Goal: Task Accomplishment & Management: Complete application form

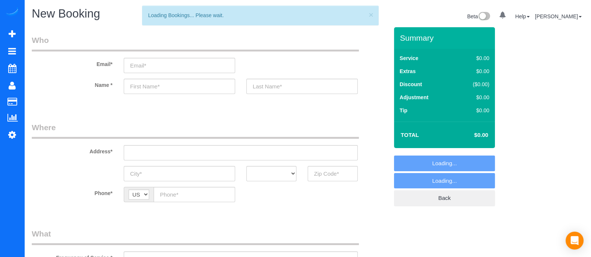
select select "object:3447"
click at [334, 173] on input "text" at bounding box center [332, 173] width 50 height 15
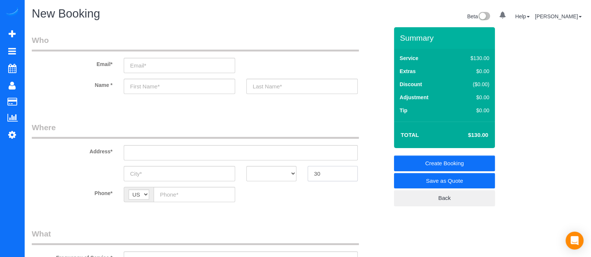
type input "3"
click at [321, 173] on input "30041" at bounding box center [332, 173] width 50 height 15
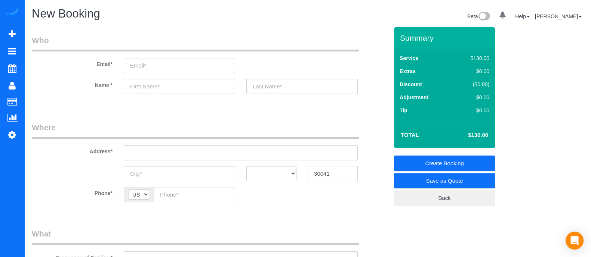
type input "30041"
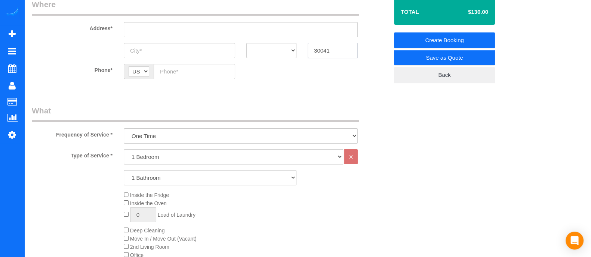
scroll to position [161, 0]
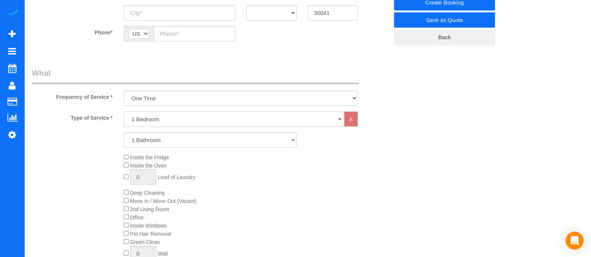
click at [211, 113] on select "1 Bedroom 2 Bedrooms 3 Bedrooms 4 Bedrooms 5 Bedrooms 6 Bedrooms" at bounding box center [233, 119] width 219 height 15
select select "2"
click at [124, 112] on select "1 Bedroom 2 Bedrooms 3 Bedrooms 4 Bedrooms 5 Bedrooms 6 Bedrooms" at bounding box center [233, 119] width 219 height 15
drag, startPoint x: 165, startPoint y: 142, endPoint x: 150, endPoint y: 163, distance: 25.5
click at [150, 163] on div "Type of Service * 1 Bedroom 2 Bedrooms 3 Bedrooms 4 Bedrooms 5 Bedrooms 6 Bedro…" at bounding box center [210, 196] width 356 height 168
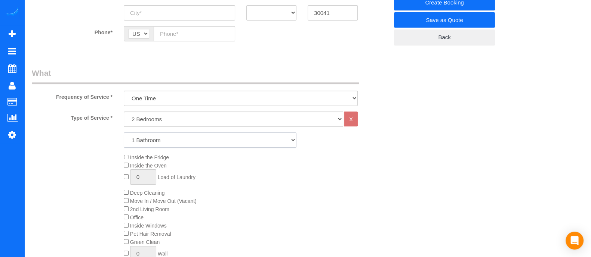
select select "2"
click at [124, 133] on select "1 Bathroom 2 Bathrooms 3 Bathrooms 4 Bathrooms 5 Bathrooms 6 Bathrooms" at bounding box center [210, 140] width 173 height 15
click at [122, 191] on div "Inside the Fridge Inside the Oven 0 Load of Laundry Deep Cleaning Move In / Mov…" at bounding box center [256, 210] width 276 height 112
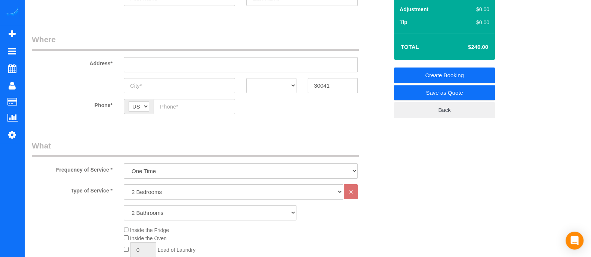
scroll to position [129, 0]
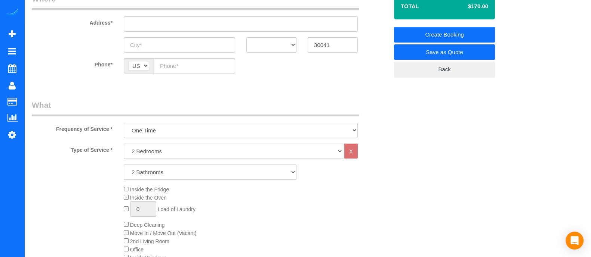
click at [321, 130] on select "One Time Every week (20% Off) - 20.00% (0% for the First Booking) Every 2 weeks…" at bounding box center [241, 130] width 234 height 15
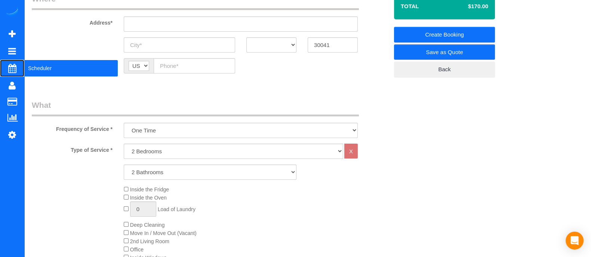
click at [28, 71] on span "Scheduler" at bounding box center [70, 68] width 93 height 17
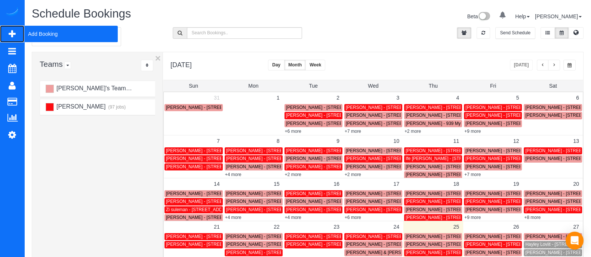
click at [44, 32] on span "Add Booking" at bounding box center [70, 33] width 93 height 17
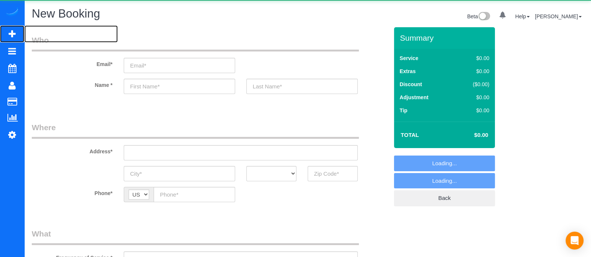
select select "object:4119"
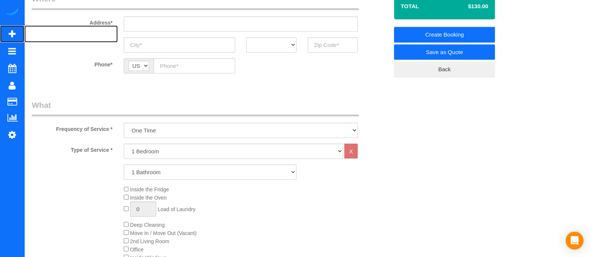
scroll to position [127, 0]
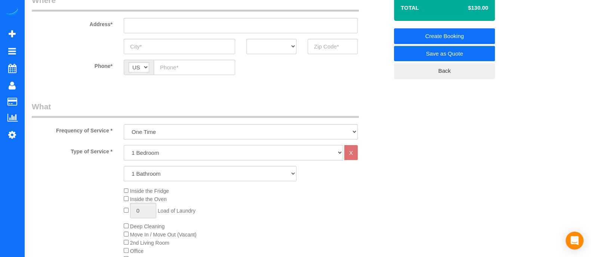
click at [148, 158] on select "1 Bedroom 2 Bedrooms 3 Bedrooms 4 Bedrooms 5 Bedrooms 6 Bedrooms" at bounding box center [233, 152] width 219 height 15
select select "4"
click at [124, 145] on select "1 Bedroom 2 Bedrooms 3 Bedrooms 4 Bedrooms 5 Bedrooms 6 Bedrooms" at bounding box center [233, 152] width 219 height 15
click at [143, 177] on select "1 Bathroom 2 Bathrooms 3 Bathrooms 4 Bathrooms 5 Bathrooms 6 Bathrooms" at bounding box center [210, 173] width 173 height 15
select select "3"
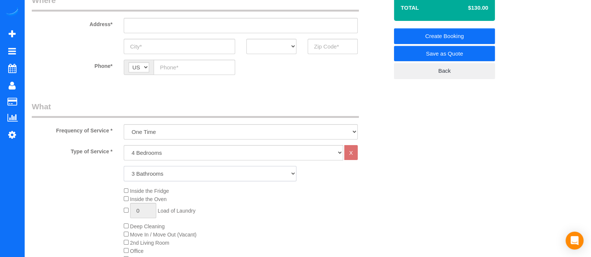
click at [124, 166] on select "1 Bathroom 2 Bathrooms 3 Bathrooms 4 Bathrooms 5 Bathrooms 6 Bathrooms" at bounding box center [210, 173] width 173 height 15
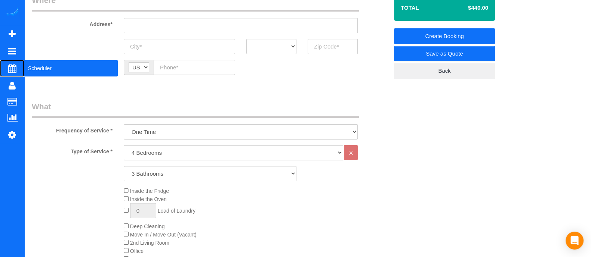
click at [44, 70] on span "Scheduler" at bounding box center [70, 68] width 93 height 17
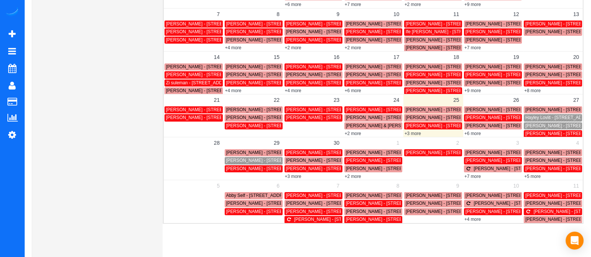
scroll to position [122, 0]
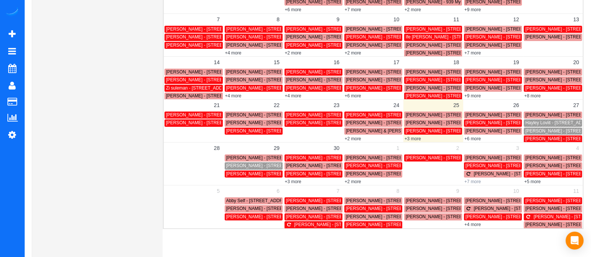
click at [477, 180] on link "+7 more" at bounding box center [472, 181] width 16 height 5
click at [532, 97] on link "+8 more" at bounding box center [532, 95] width 16 height 5
click at [533, 180] on link "+5 more" at bounding box center [532, 181] width 16 height 5
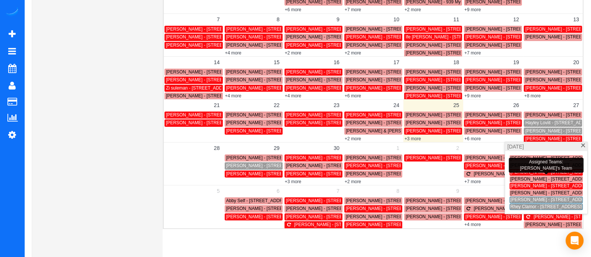
click at [527, 187] on span "[PERSON_NAME] - [STREET_ADDRESS]" at bounding box center [552, 185] width 84 height 5
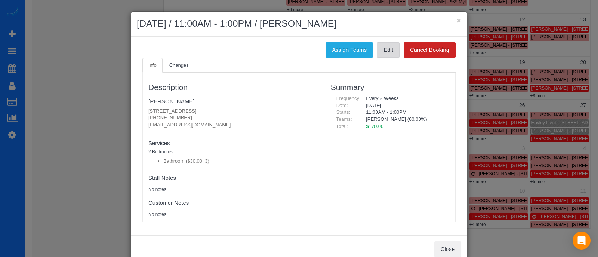
click at [384, 51] on link "Edit" at bounding box center [388, 50] width 22 height 16
click at [457, 22] on button "×" at bounding box center [458, 20] width 4 height 8
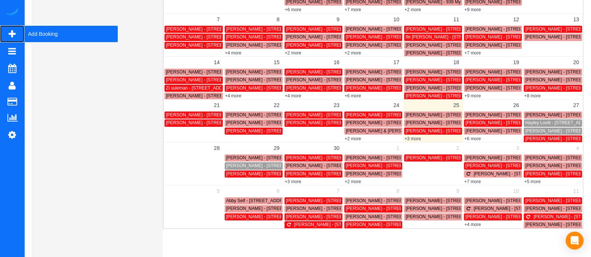
click at [37, 37] on span "Add Booking" at bounding box center [70, 33] width 93 height 17
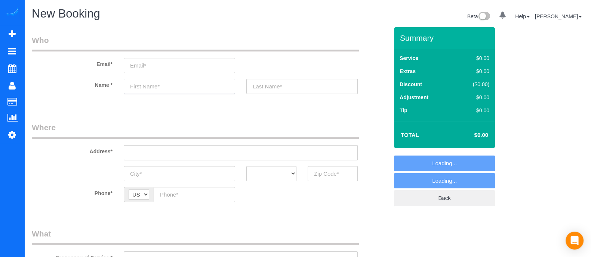
click at [163, 80] on input "text" at bounding box center [179, 86] width 111 height 15
select select "object:4795"
type input "Camii"
select select "object:4819"
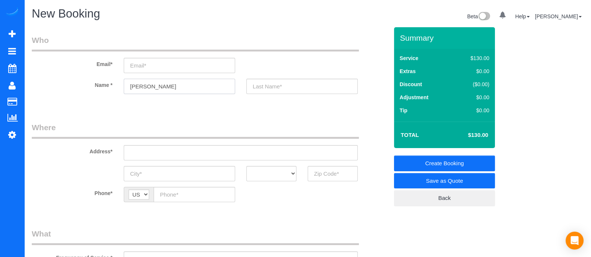
type input "[PERSON_NAME]"
click at [329, 178] on input "text" at bounding box center [332, 173] width 50 height 15
click at [328, 177] on input "30083" at bounding box center [332, 173] width 50 height 15
type input "30083"
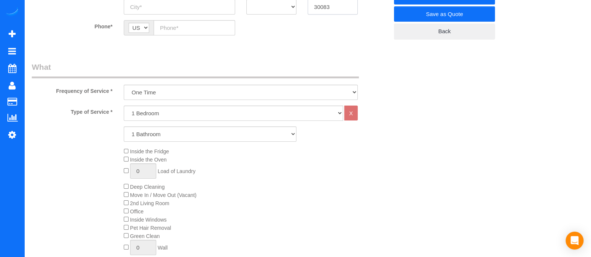
scroll to position [176, 0]
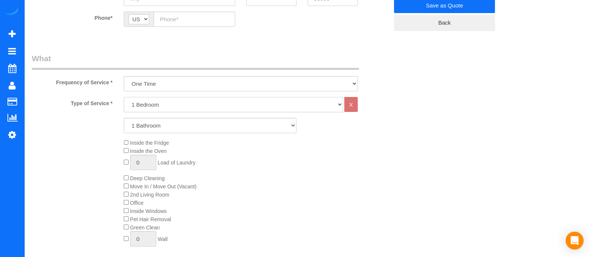
click at [159, 104] on select "1 Bedroom 2 Bedrooms 3 Bedrooms 4 Bedrooms 5 Bedrooms 6 Bedrooms" at bounding box center [233, 104] width 219 height 15
select select "4"
click at [124, 97] on select "1 Bedroom 2 Bedrooms 3 Bedrooms 4 Bedrooms 5 Bedrooms 6 Bedrooms" at bounding box center [233, 104] width 219 height 15
click at [143, 160] on div "Type of Service * 1 Bedroom 2 Bedrooms 3 Bedrooms 4 Bedrooms 5 Bedrooms 6 Bedro…" at bounding box center [210, 181] width 356 height 168
select select "3"
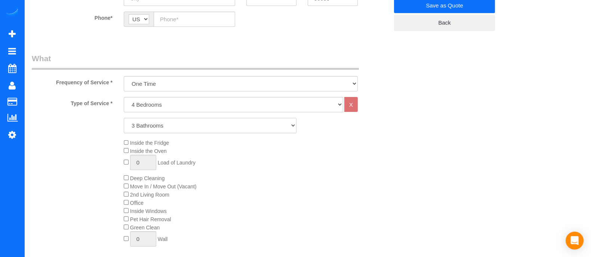
drag, startPoint x: 150, startPoint y: 124, endPoint x: 143, endPoint y: 160, distance: 37.3
click at [124, 118] on select "1 Bathroom 2 Bathrooms 3 Bathrooms 4 Bathrooms 5 Bathrooms 6 Bathrooms" at bounding box center [210, 125] width 173 height 15
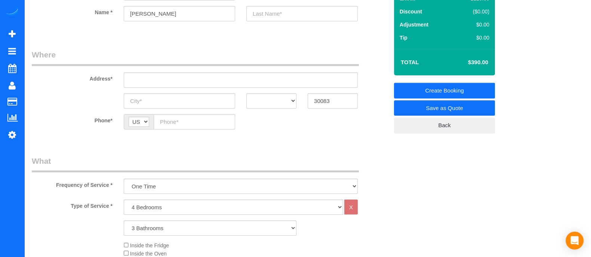
scroll to position [104, 0]
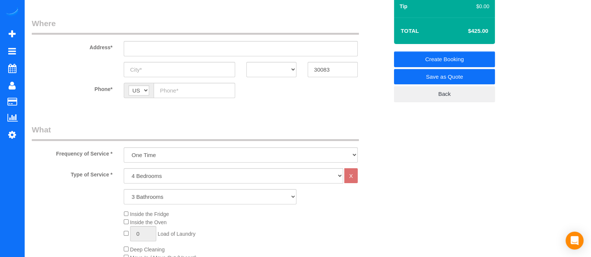
click at [125, 225] on span "Inside the Oven" at bounding box center [145, 223] width 43 height 6
click at [181, 152] on select "One Time Every week (20% Off) - 20.00% (0% for the First Booking) Every 2 weeks…" at bounding box center [241, 155] width 234 height 15
select select "object:4822"
click at [124, 148] on select "One Time Every week (20% Off) - 20.00% (0% for the First Booking) Every 2 weeks…" at bounding box center [241, 155] width 234 height 15
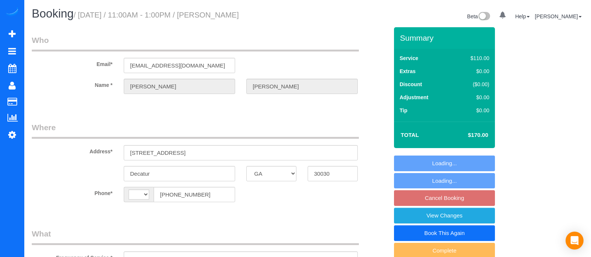
select select "GA"
select select "object:432"
select select "3"
select select "number:3"
select select "number:6"
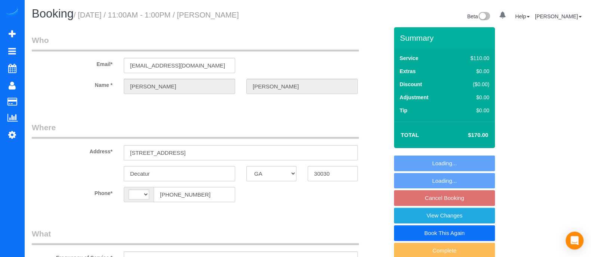
select select "string:[GEOGRAPHIC_DATA]"
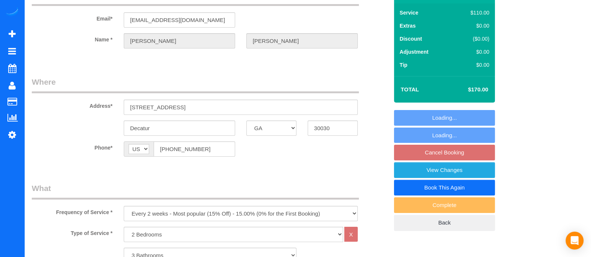
select select "3"
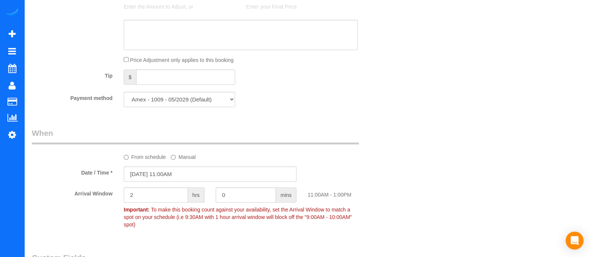
scroll to position [488, 0]
click at [134, 158] on label "From schedule" at bounding box center [145, 154] width 42 height 10
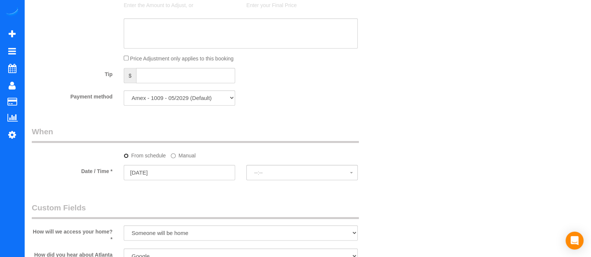
select select "spot21"
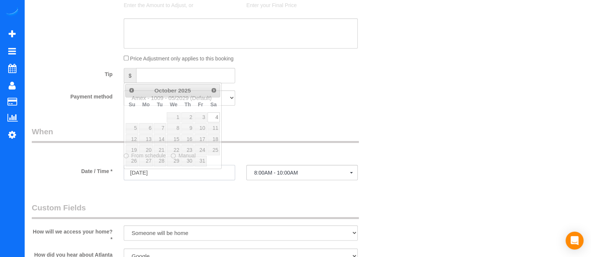
click at [153, 176] on input "[DATE]" at bounding box center [179, 172] width 111 height 15
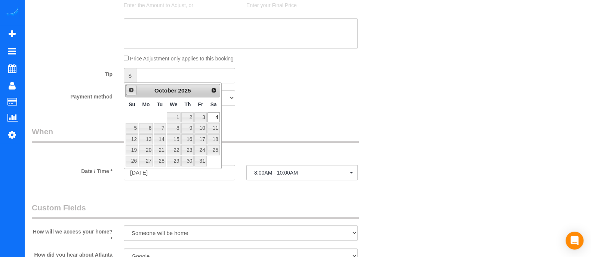
click at [130, 88] on span "Prev" at bounding box center [131, 90] width 6 height 6
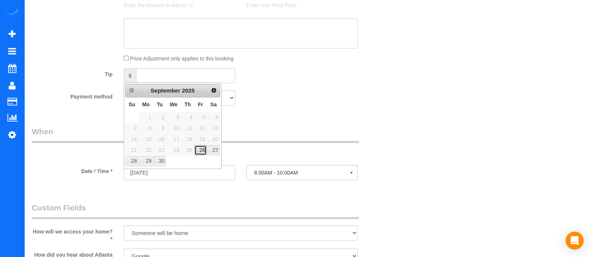
click at [198, 150] on link "26" at bounding box center [200, 150] width 12 height 10
type input "[DATE]"
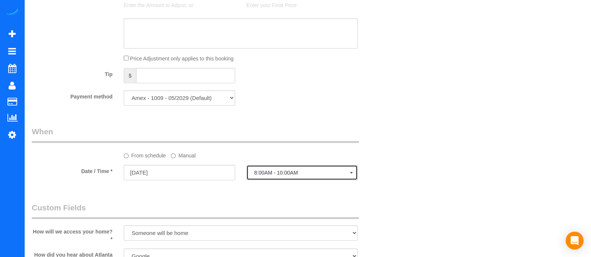
click at [307, 176] on span "8:00AM - 10:00AM" at bounding box center [302, 173] width 96 height 6
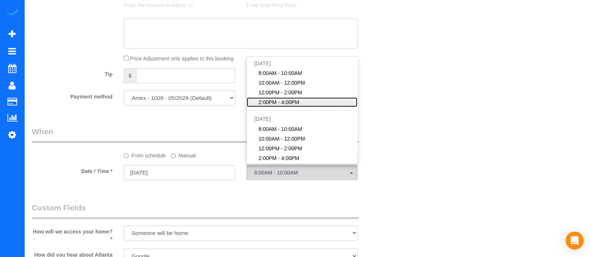
click at [273, 106] on span "2:00PM - 4:00PM" at bounding box center [278, 102] width 41 height 7
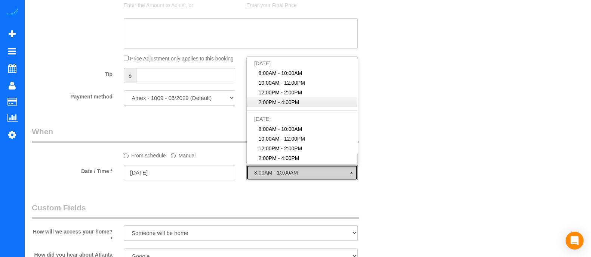
select select "spot44"
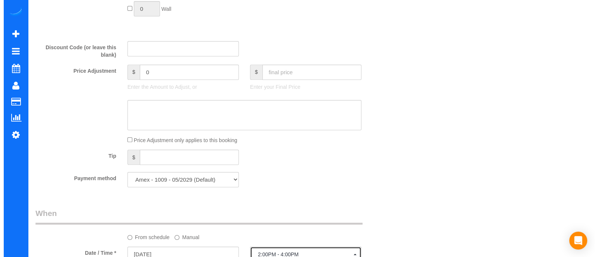
scroll to position [0, 0]
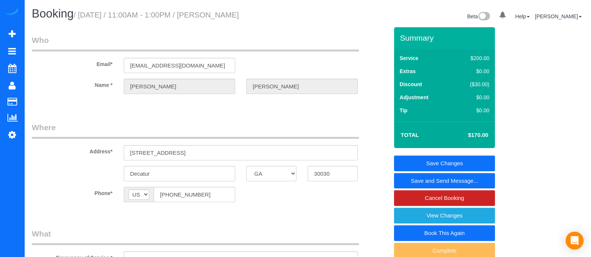
click at [427, 179] on link "Save and Send Message..." at bounding box center [444, 181] width 101 height 16
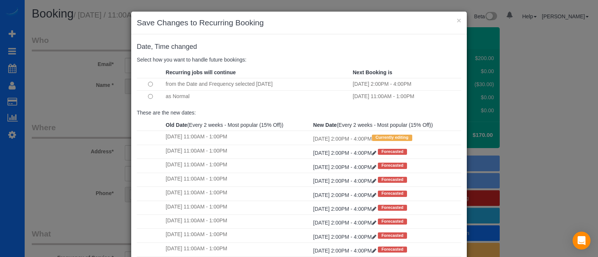
scroll to position [77, 0]
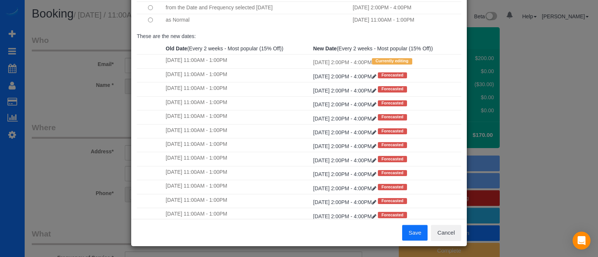
click at [406, 234] on button "Save" at bounding box center [414, 233] width 25 height 16
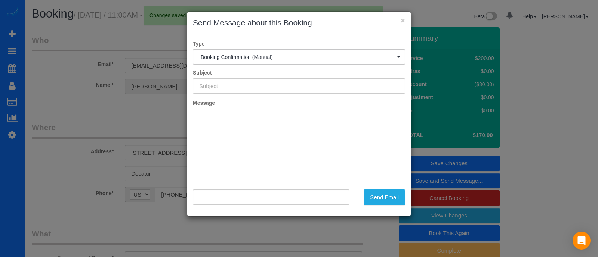
type input "Booking Confirmed!"
type input ""Rachel Hendrix" <rhend1728@gmail.com>"
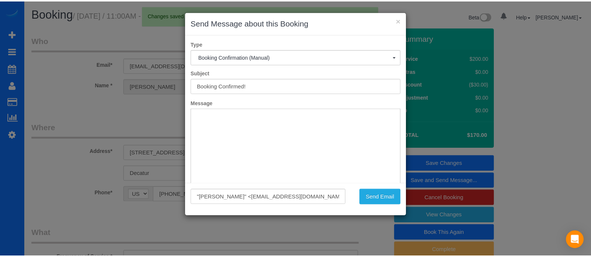
scroll to position [0, 0]
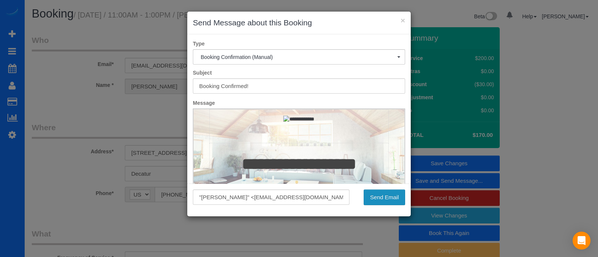
click at [391, 199] on button "Send Email" at bounding box center [383, 198] width 41 height 16
